Goal: Book appointment/travel/reservation

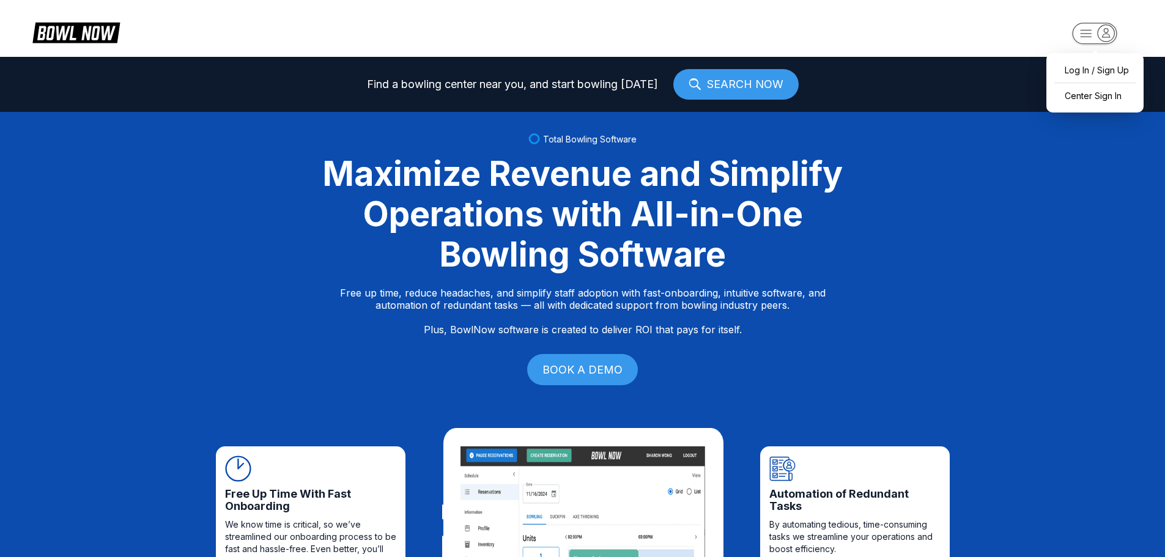
click at [1091, 28] on rect "button" at bounding box center [1094, 33] width 45 height 21
click at [1089, 92] on div "Center Sign In" at bounding box center [1095, 95] width 85 height 21
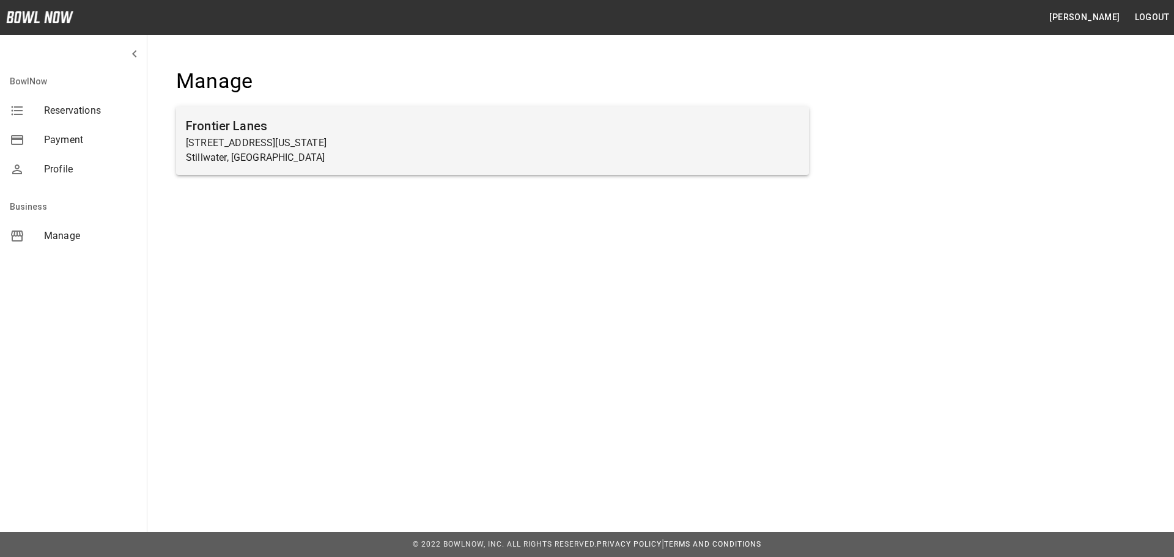
click at [234, 135] on h6 "Frontier Lanes" at bounding box center [493, 126] width 614 height 20
